Goal: Task Accomplishment & Management: Manage account settings

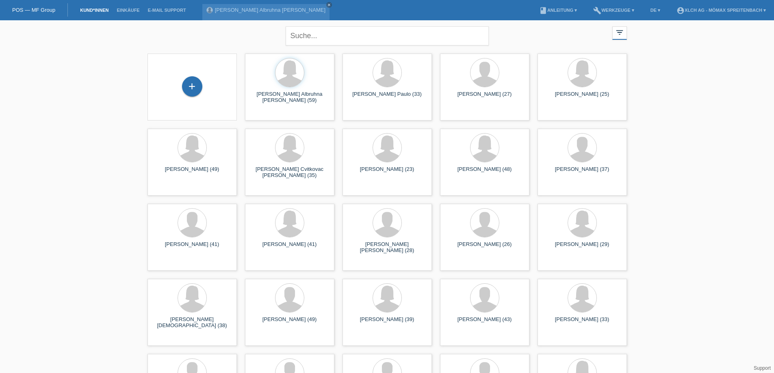
click at [43, 11] on link "POS — MF Group" at bounding box center [33, 10] width 43 height 6
click at [41, 11] on link "POS — MF Group" at bounding box center [33, 10] width 43 height 6
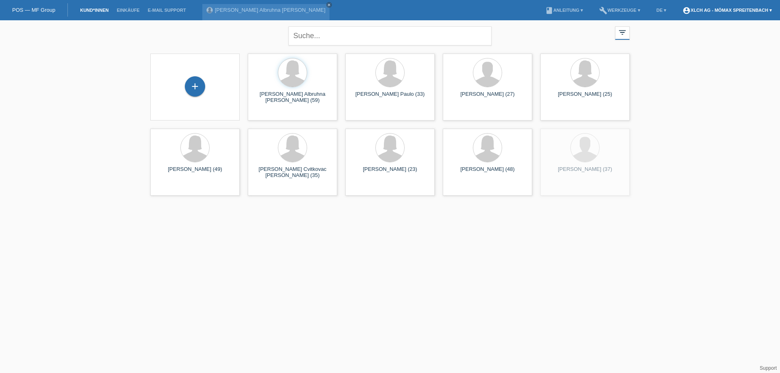
click at [723, 11] on link "account_circle XLCH AG - Mömax Spreitenbach ▾" at bounding box center [726, 10] width 97 height 5
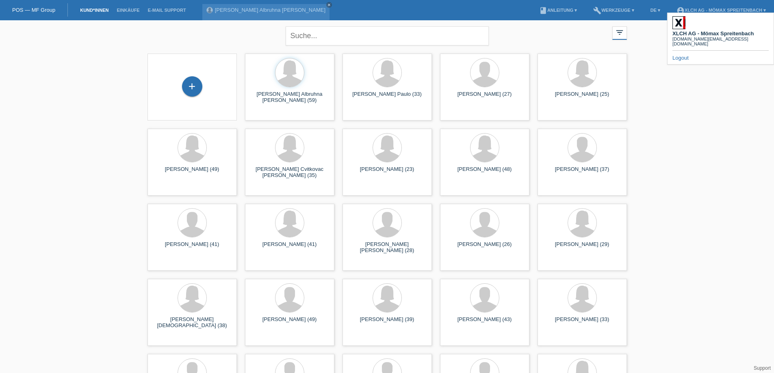
click at [678, 56] on div "XLCH AG - Mömax Spreitenbach [DOMAIN_NAME][EMAIL_ADDRESS][DOMAIN_NAME] Logout" at bounding box center [720, 39] width 107 height 52
click at [679, 54] on body "POS — MF Group Kund*innen Einkäufe E-Mail Support Sylvia Albruhna Kanzler close…" at bounding box center [387, 222] width 774 height 405
click at [680, 12] on icon "account_circle" at bounding box center [680, 10] width 8 height 8
click at [675, 55] on link "Logout" at bounding box center [676, 58] width 16 height 6
